Goal: Task Accomplishment & Management: Manage account settings

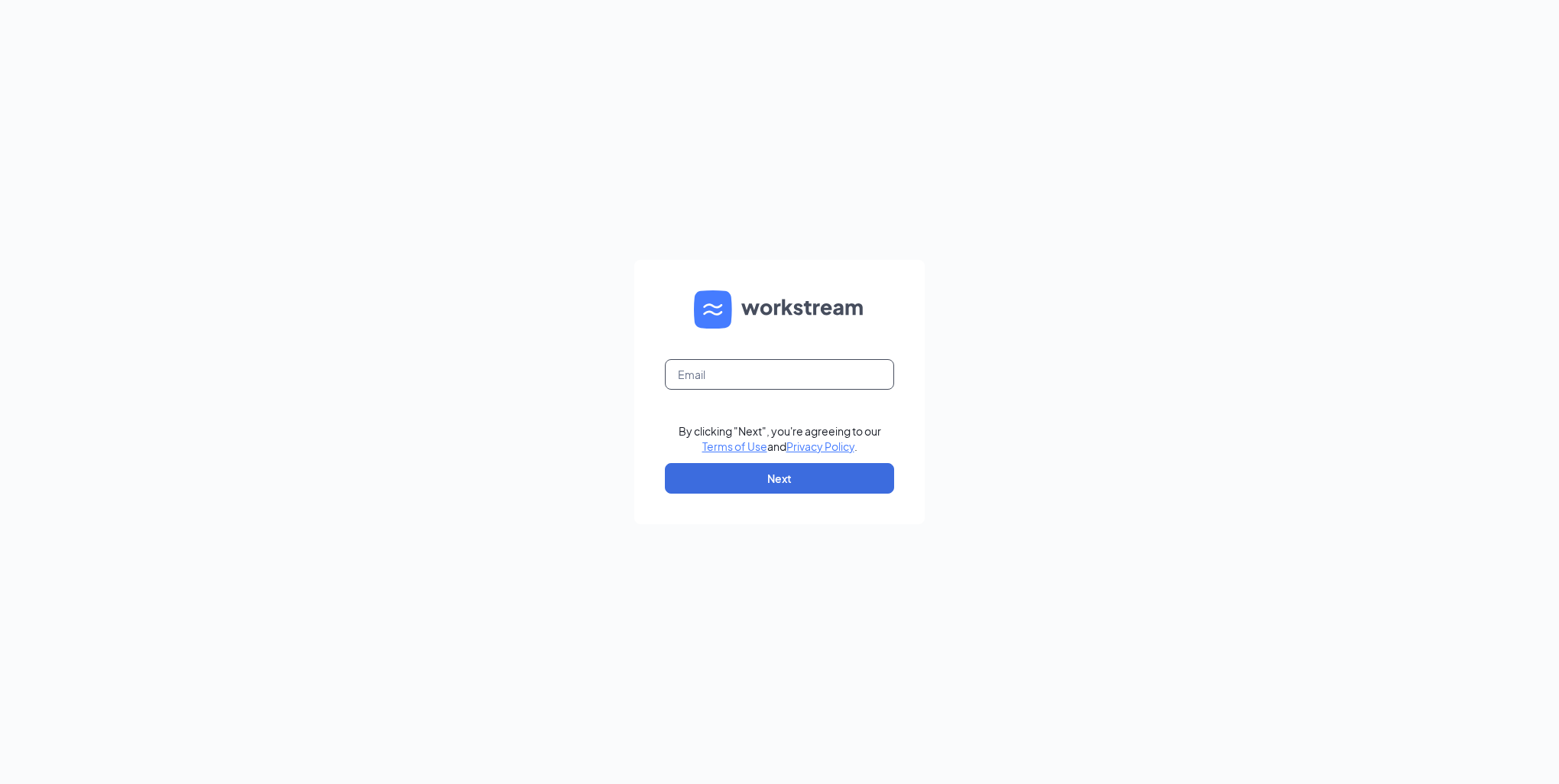
click at [717, 372] on input "text" at bounding box center [780, 374] width 229 height 31
type input "jim.davis@jtelectric.com"
click at [726, 475] on button "Next" at bounding box center [780, 478] width 229 height 31
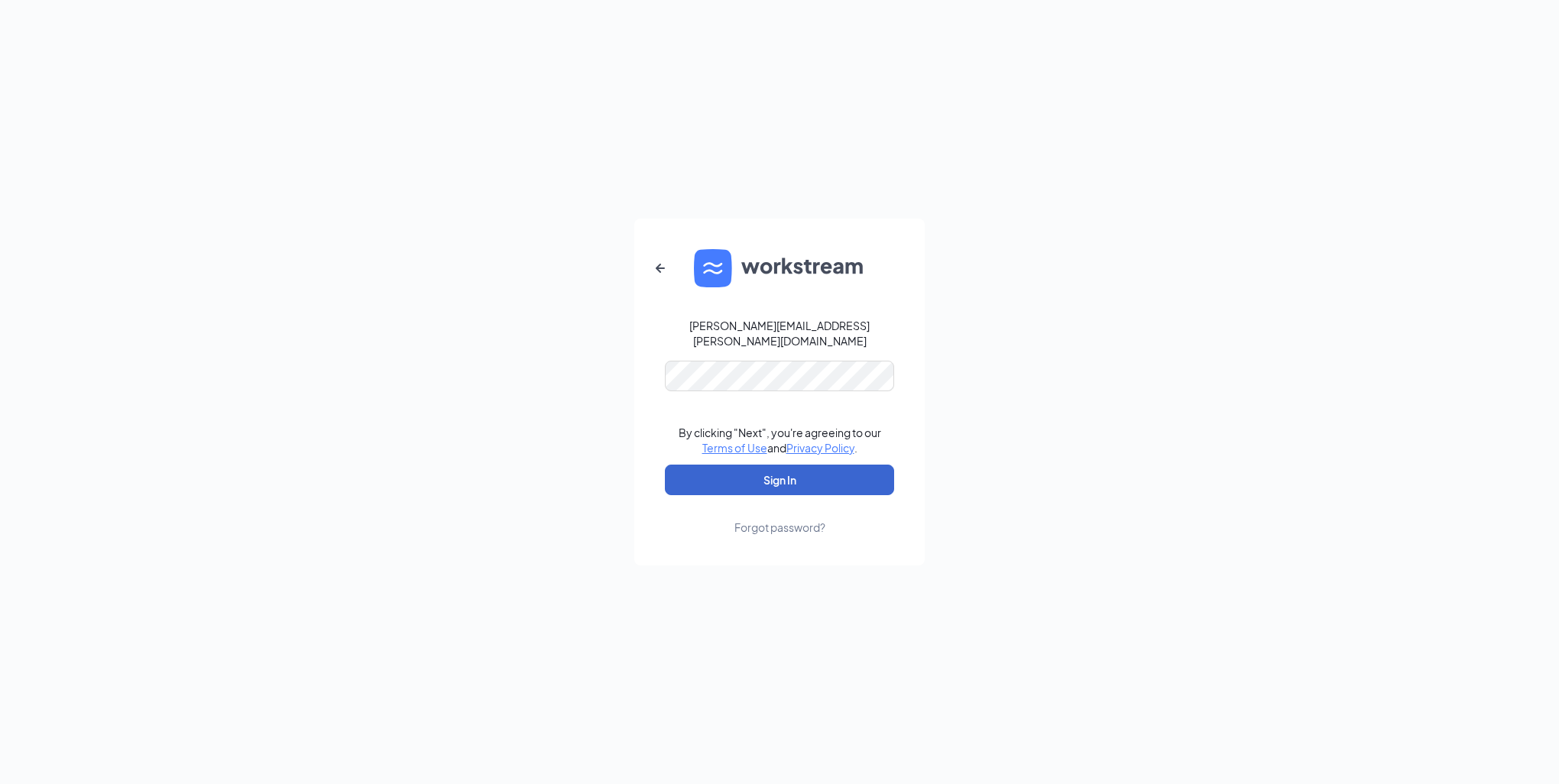
click at [728, 472] on button "Sign In" at bounding box center [780, 479] width 229 height 31
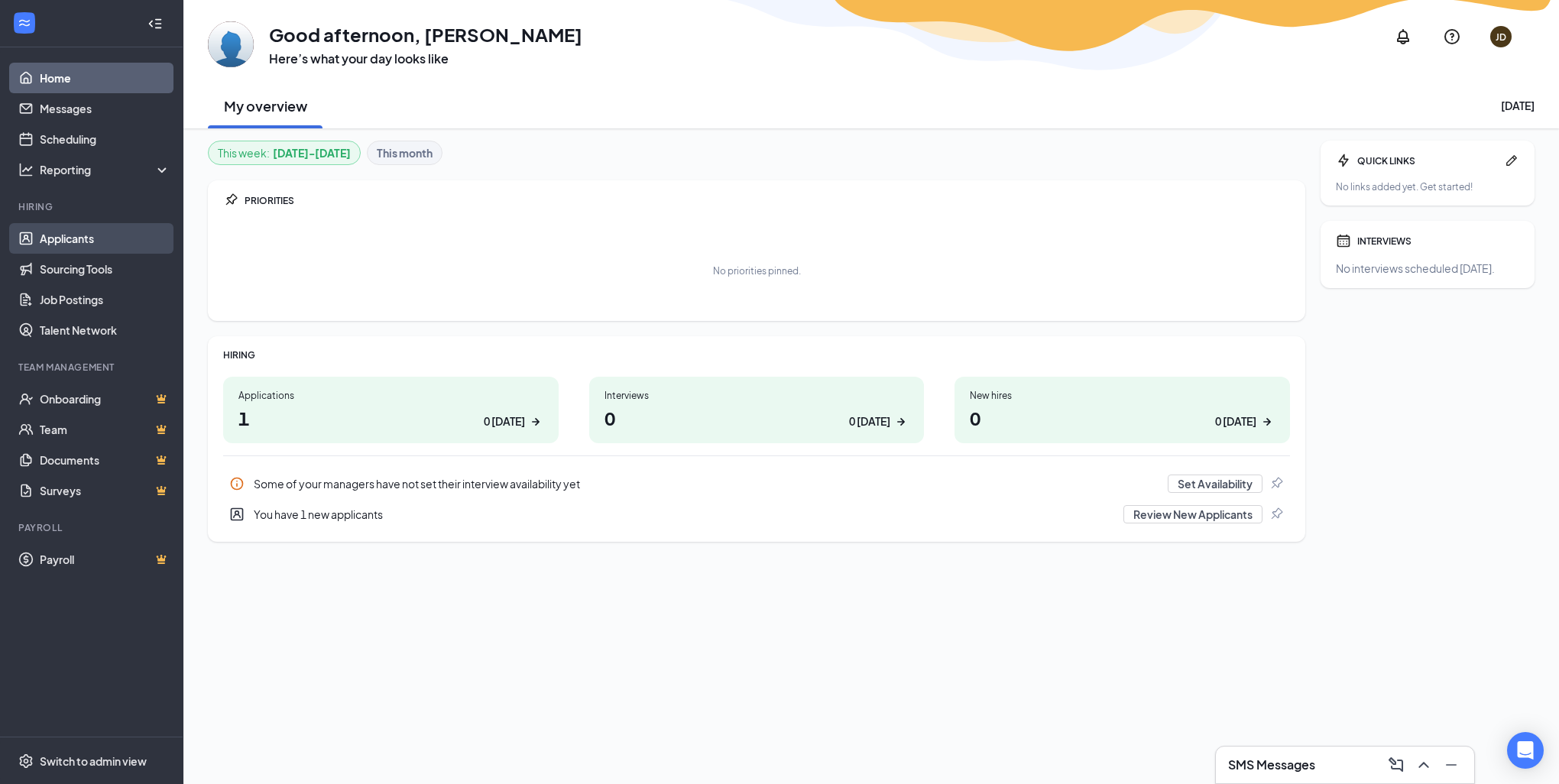
click at [79, 240] on link "Applicants" at bounding box center [104, 238] width 131 height 31
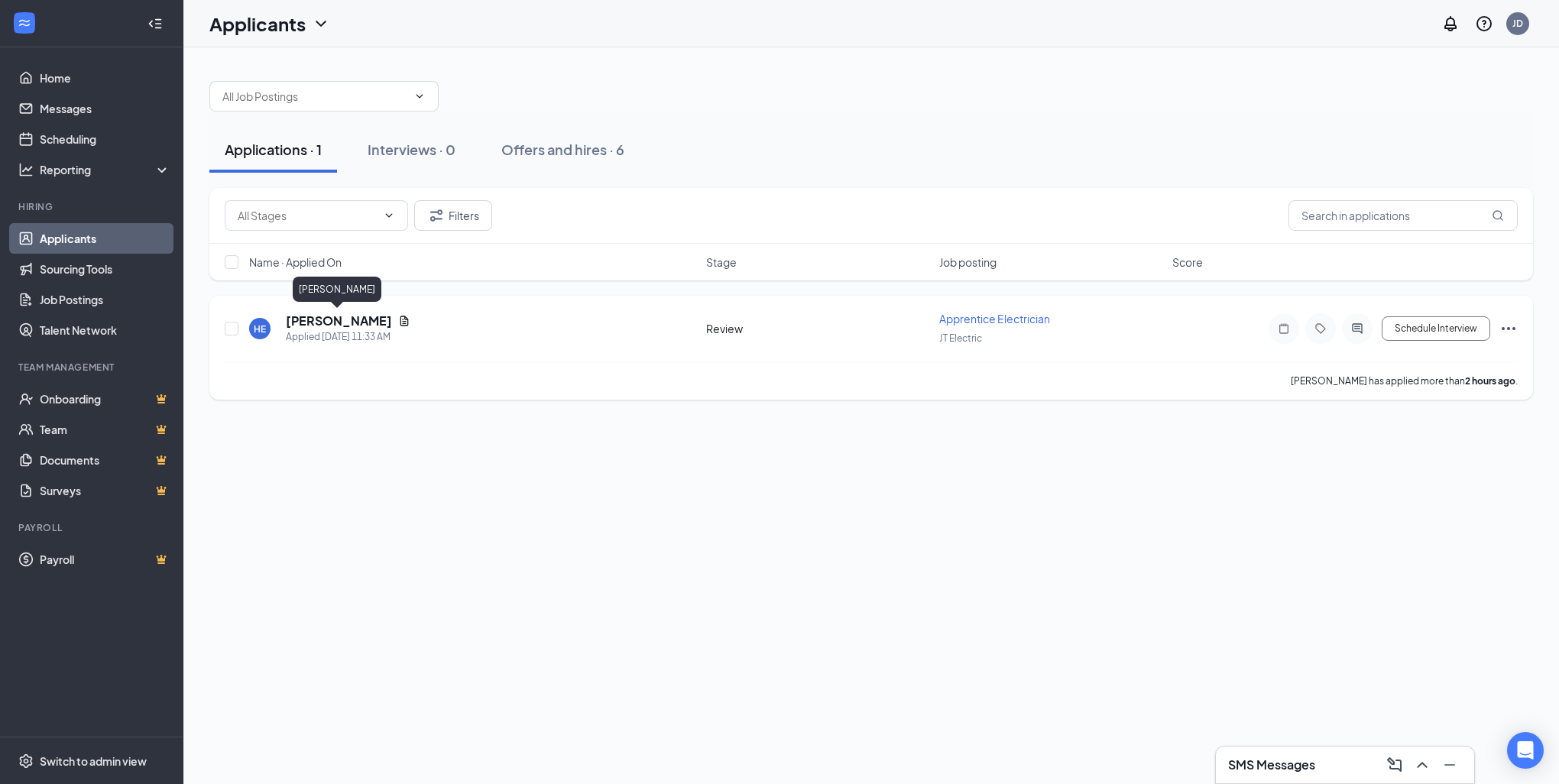
click at [353, 323] on h5 "[PERSON_NAME]" at bounding box center [339, 321] width 106 height 17
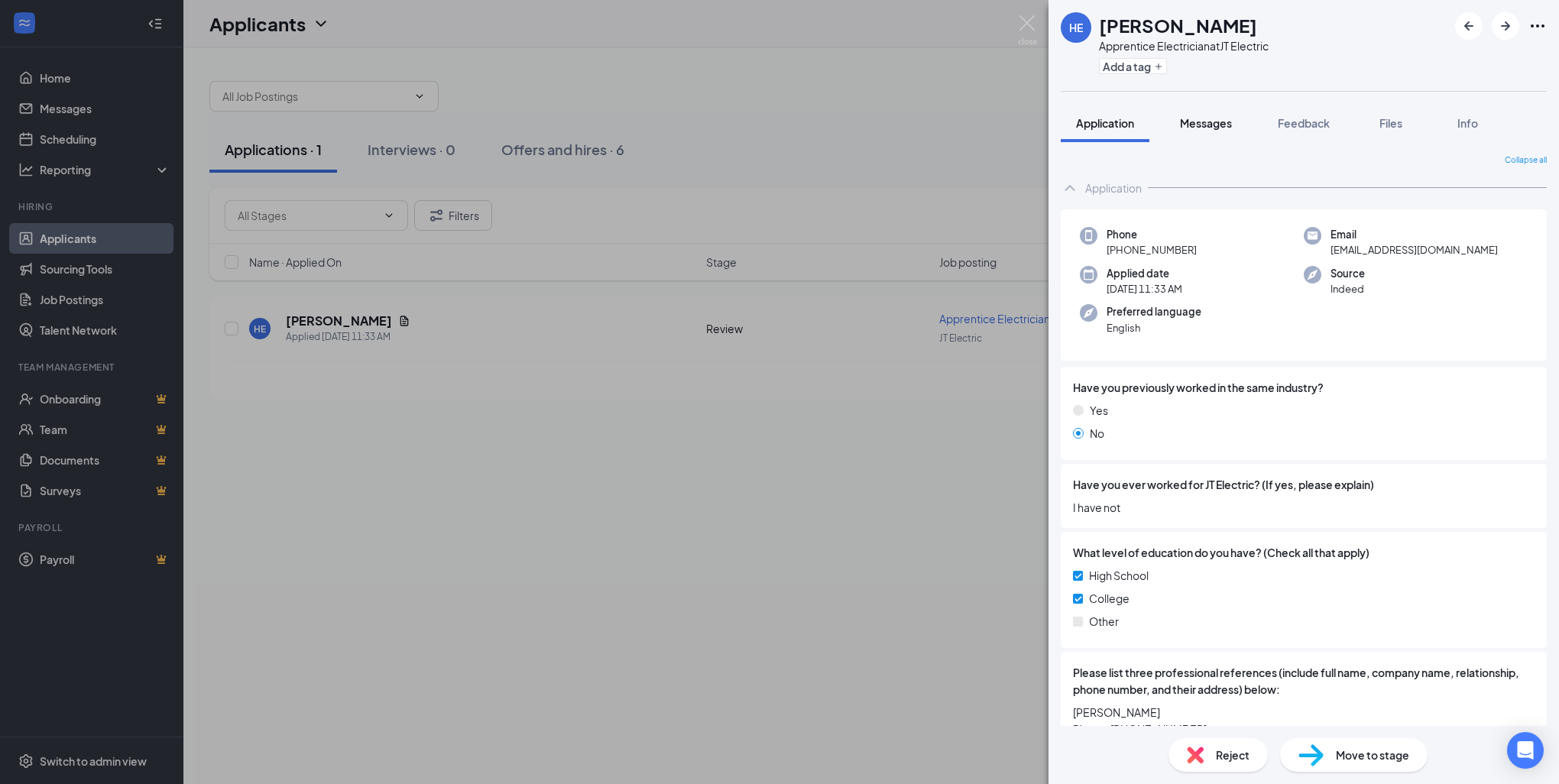
click at [1207, 124] on span "Messages" at bounding box center [1205, 123] width 52 height 14
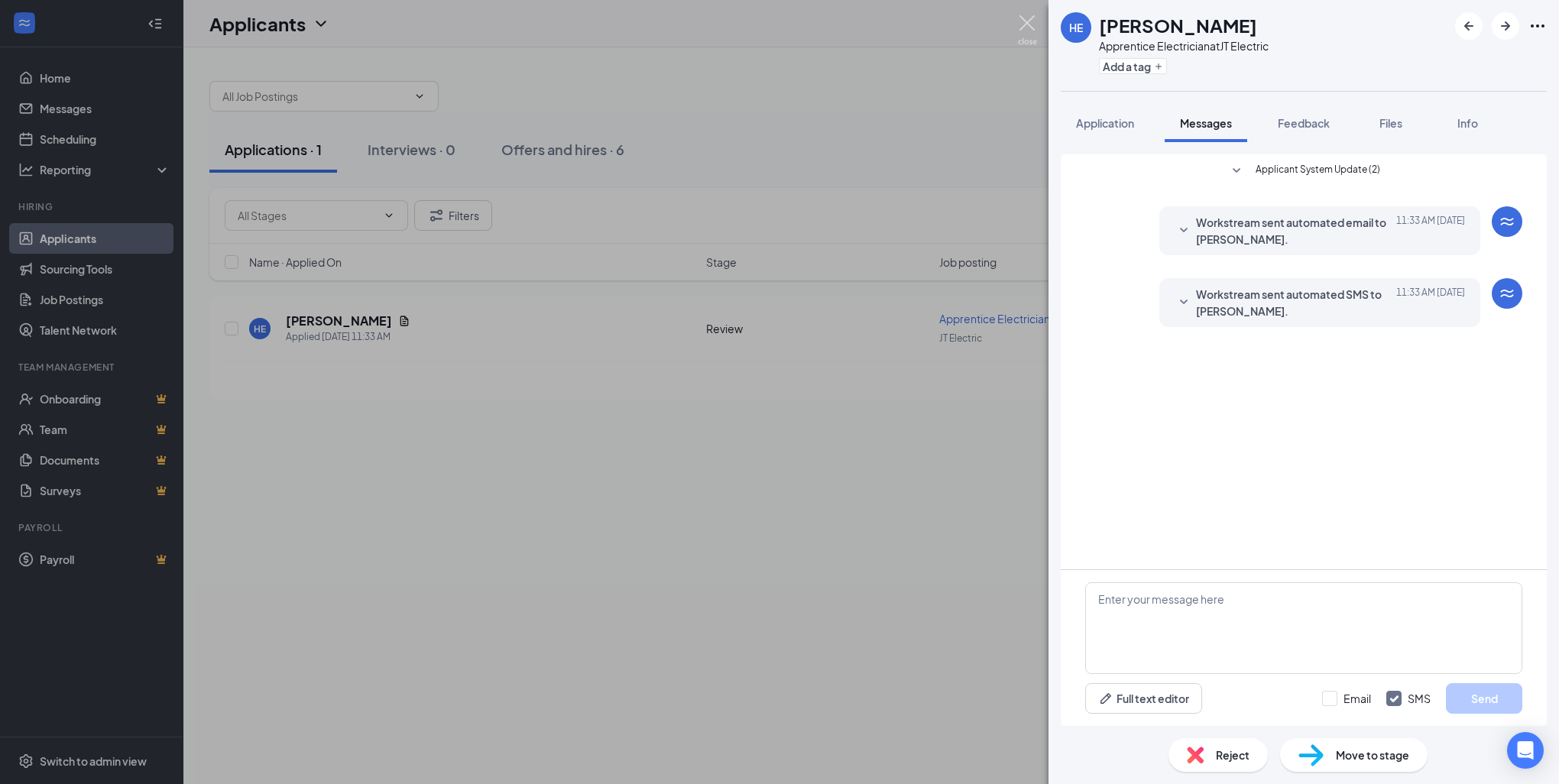
click at [1027, 24] on img at bounding box center [1027, 30] width 19 height 30
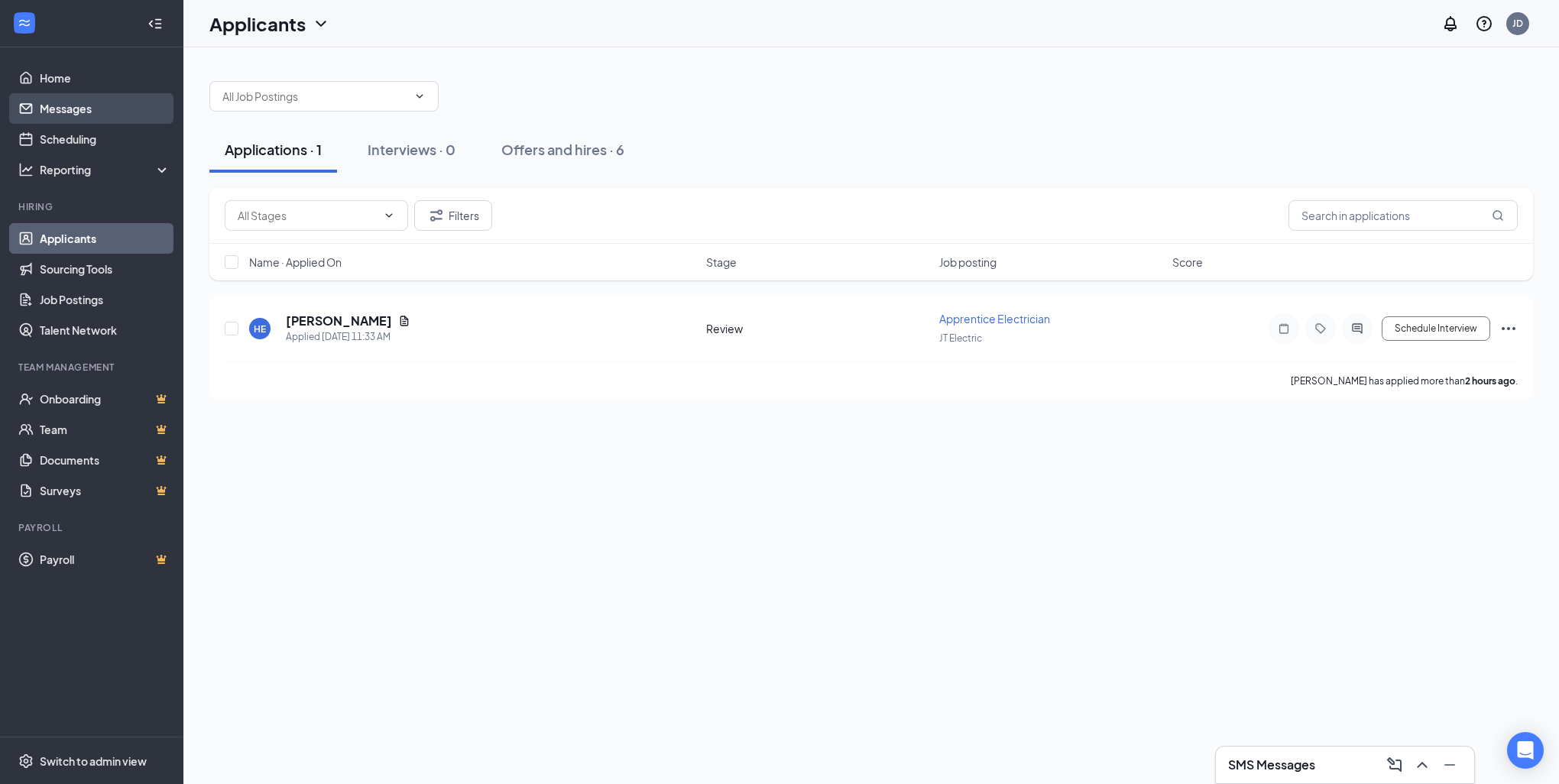
click at [60, 106] on link "Messages" at bounding box center [104, 108] width 131 height 31
